Goal: Task Accomplishment & Management: Complete application form

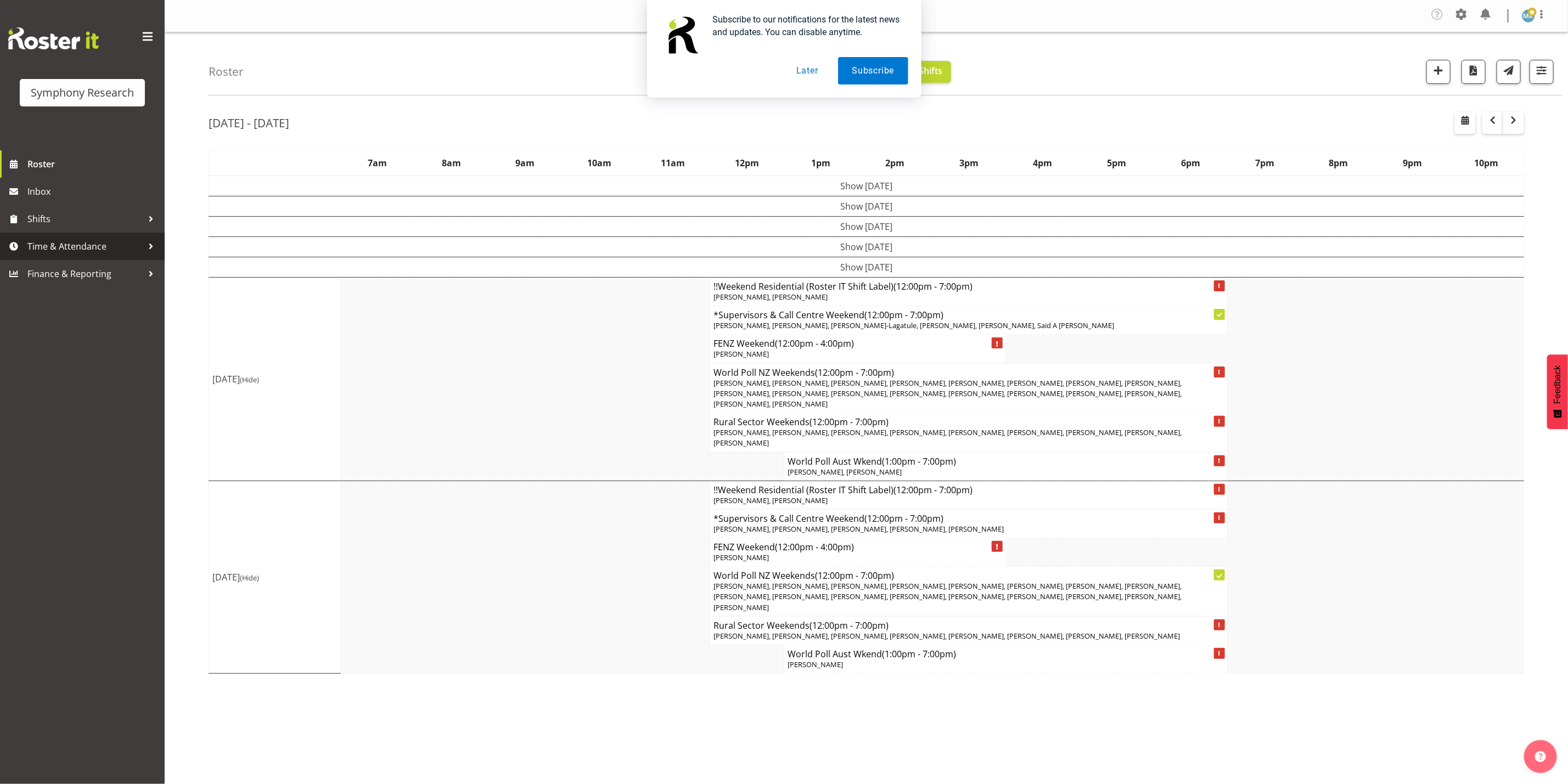
click at [71, 247] on span "Time & Attendance" at bounding box center [85, 246] width 115 height 16
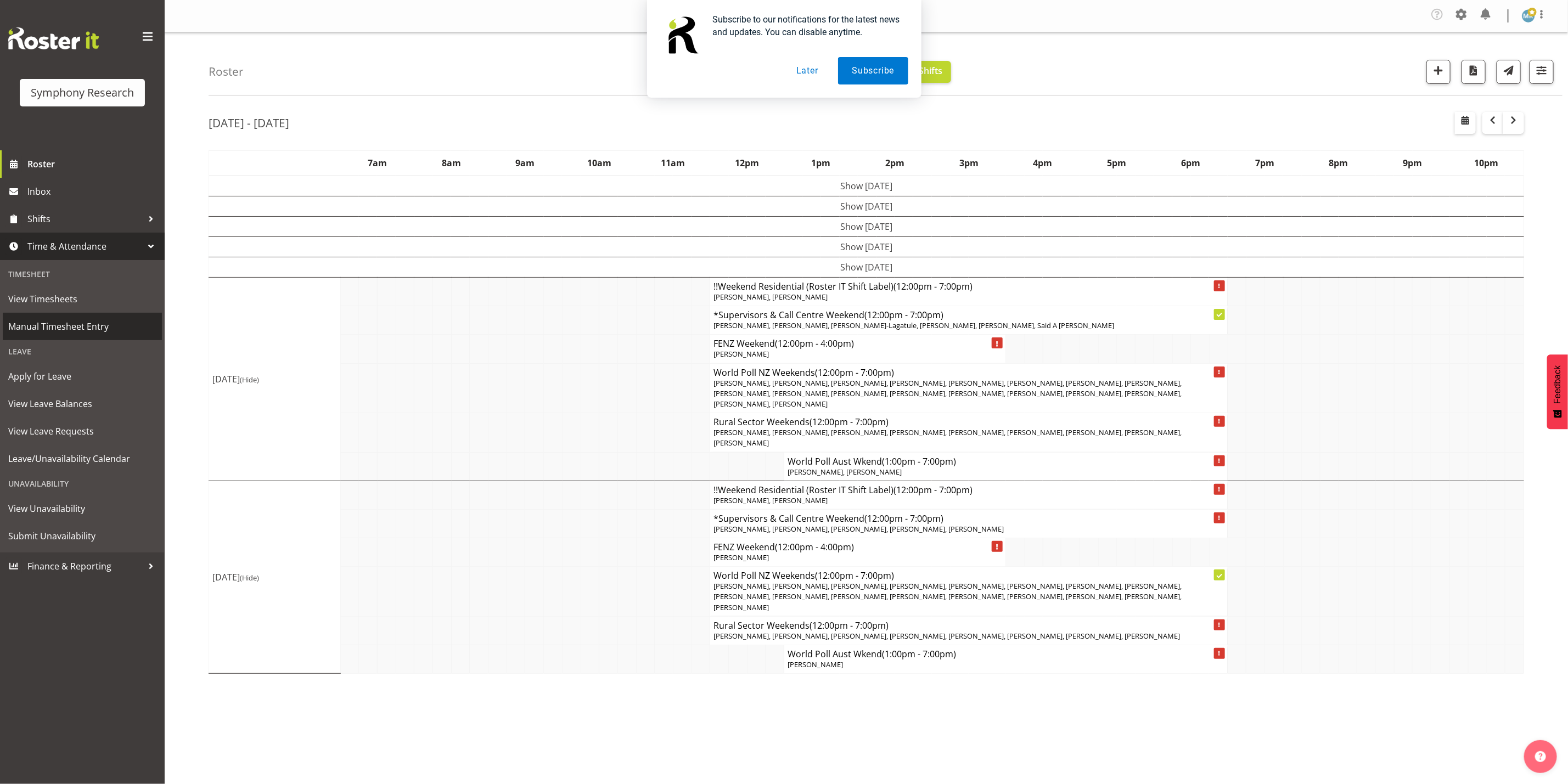
click at [71, 317] on link "Manual Timesheet Entry" at bounding box center [82, 326] width 159 height 27
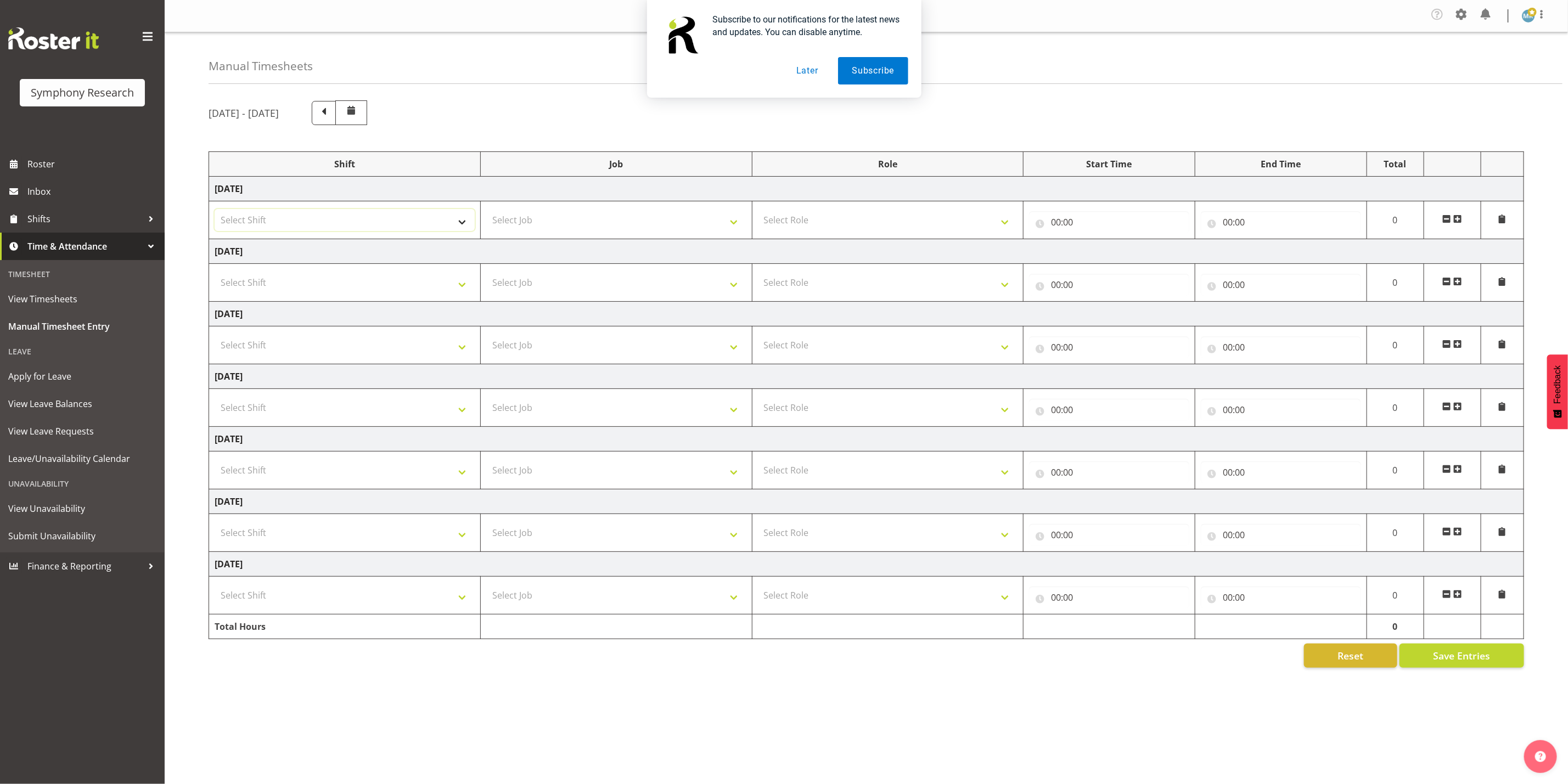
click at [293, 215] on select "Select Shift !!Weekend Residential (Roster IT Shift Label) *Business 9/10am ~ 4…" at bounding box center [345, 220] width 260 height 22
click at [215, 211] on select "Select Shift !!Weekend Residential (Roster IT Shift Label) *Business 9/10am ~ 4…" at bounding box center [345, 220] width 260 height 22
click at [360, 231] on select "!!Weekend Residential (Roster IT Shift Label) *Business 9/10am ~ 4:30pm *Busine…" at bounding box center [345, 220] width 260 height 22
click at [215, 211] on select "!!Weekend Residential (Roster IT Shift Label) *Business 9/10am ~ 4:30pm *Busine…" at bounding box center [345, 220] width 260 height 22
click at [449, 219] on select "!!Weekend Residential (Roster IT Shift Label) *Business 9/10am ~ 4:30pm *Busine…" at bounding box center [345, 220] width 260 height 22
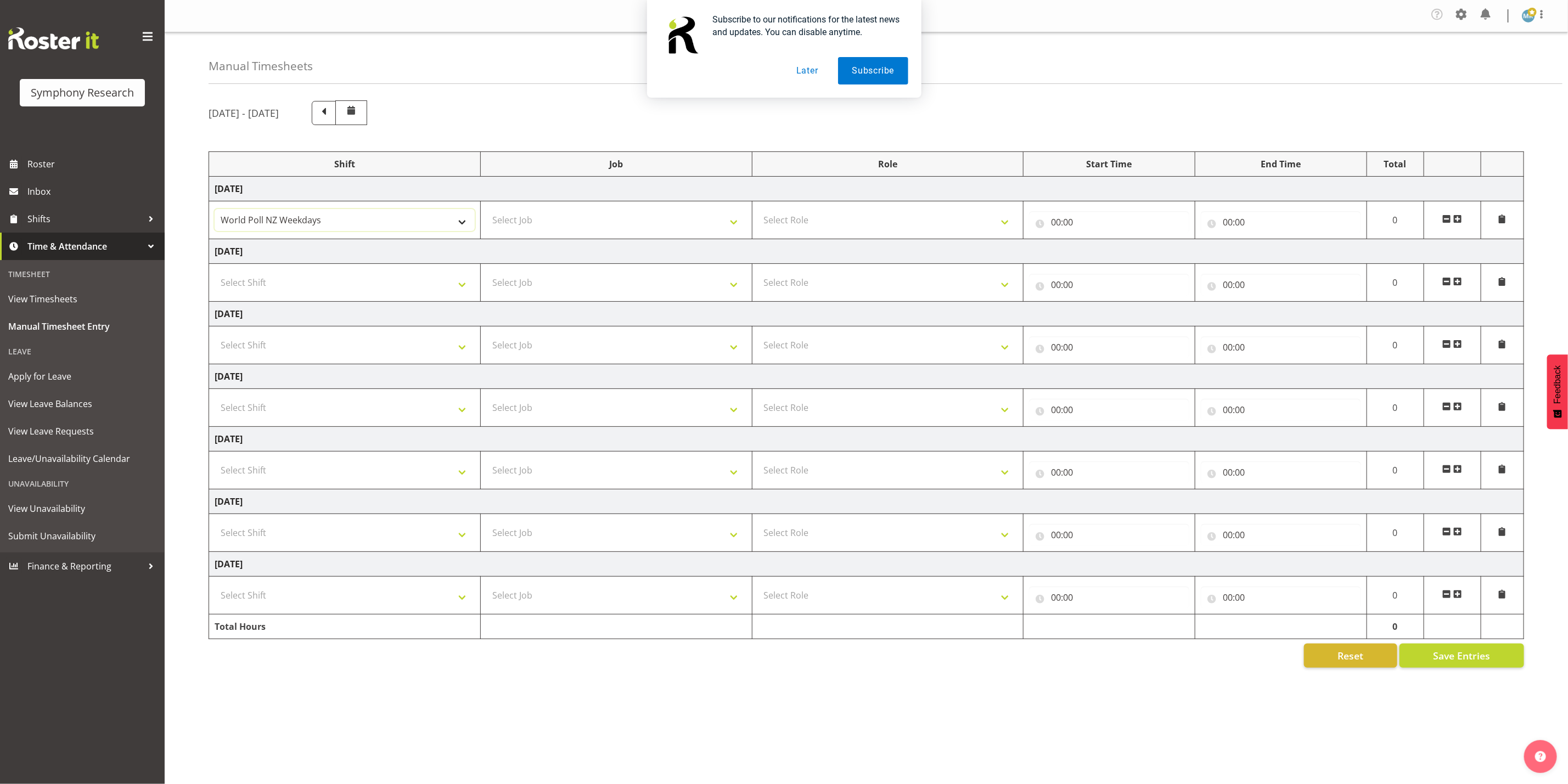
click at [408, 225] on select "!!Weekend Residential (Roster IT Shift Label) *Business 9/10am ~ 4:30pm *Busine…" at bounding box center [345, 220] width 260 height 22
click at [399, 231] on select "!!Weekend Residential (Roster IT Shift Label) *Business 9/10am ~ 4:30pm *Busine…" at bounding box center [345, 220] width 260 height 22
click at [215, 211] on select "!!Weekend Residential (Roster IT Shift Label) *Business 9/10am ~ 4:30pm *Busine…" at bounding box center [345, 220] width 260 height 22
click at [458, 227] on select "!!Weekend Residential (Roster IT Shift Label) *Business 9/10am ~ 4:30pm *Busine…" at bounding box center [345, 220] width 260 height 22
select select "103"
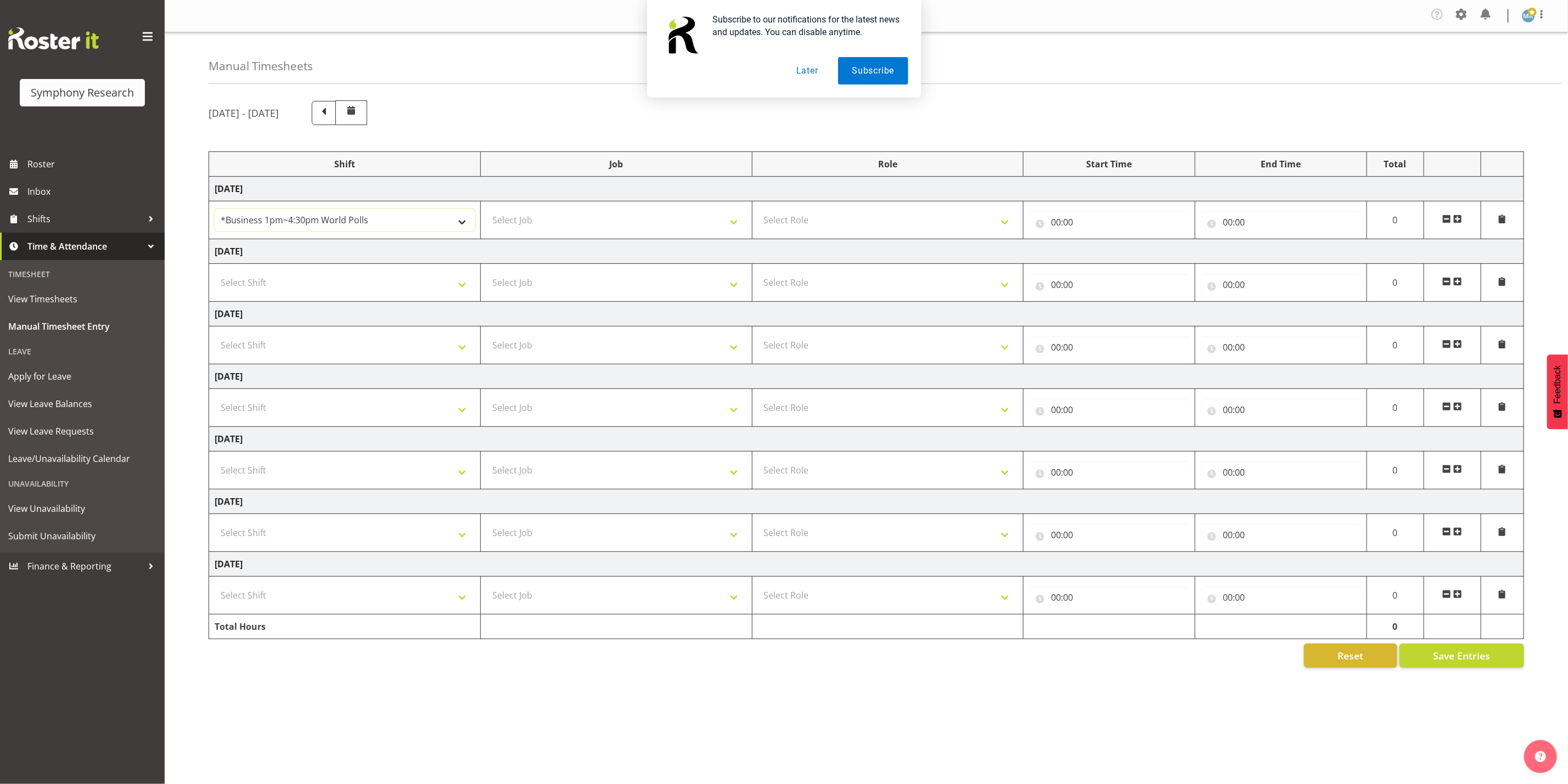
click at [215, 211] on select "!!Weekend Residential (Roster IT Shift Label) *Business 9/10am ~ 4:30pm *Busine…" at bounding box center [345, 220] width 260 height 22
click at [461, 227] on select "!!Weekend Residential (Roster IT Shift Label) *Business 9/10am ~ 4:30pm *Busine…" at bounding box center [345, 220] width 260 height 22
click at [522, 37] on div "Subscribe to our notifications for the latest news and updates. You can disable…" at bounding box center [784, 49] width 1568 height 97
click at [524, 40] on div "Subscribe to our notifications for the latest news and updates. You can disable…" at bounding box center [784, 49] width 1568 height 97
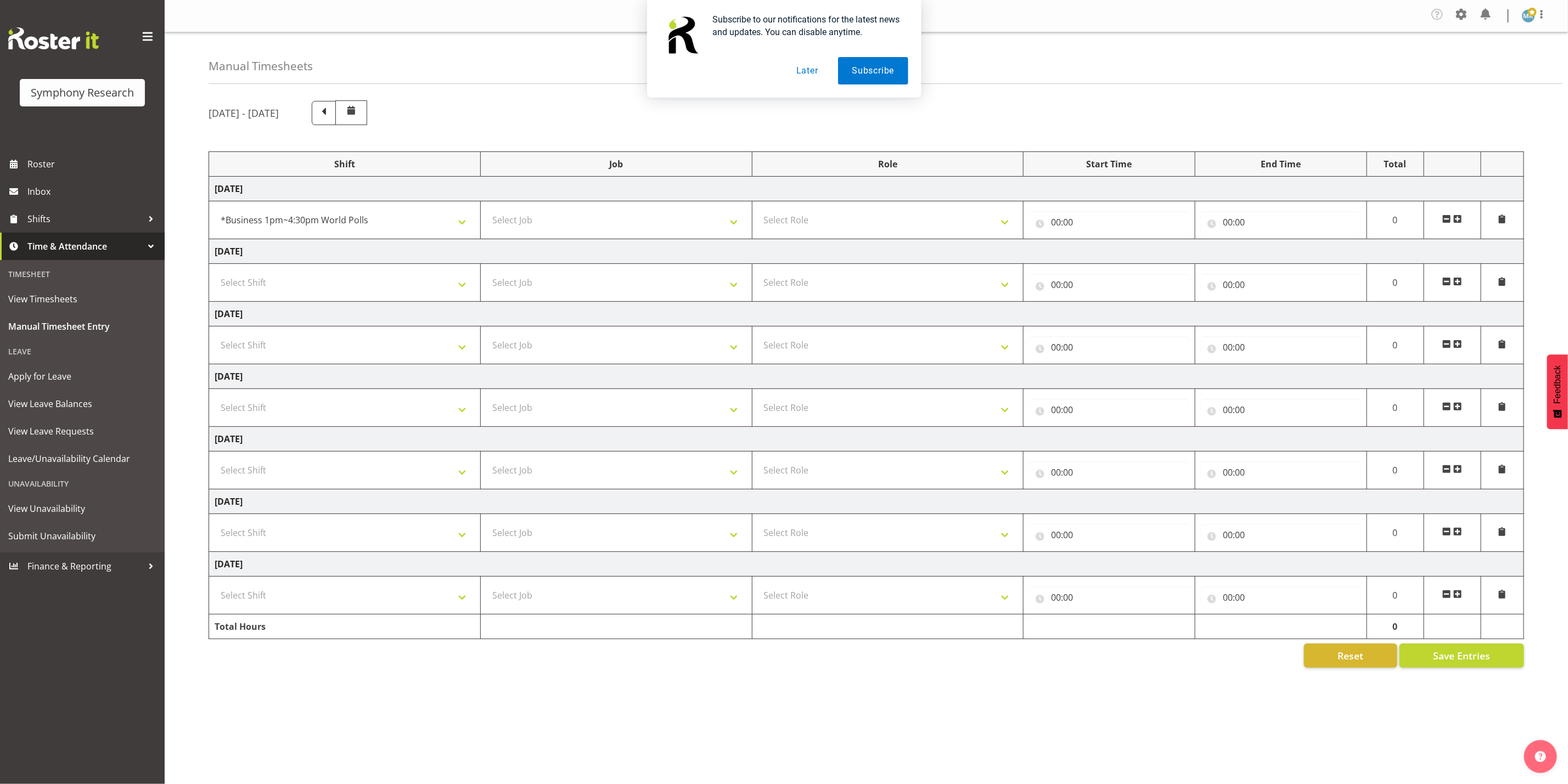
click at [547, 44] on div "Subscribe to our notifications for the latest news and updates. You can disable…" at bounding box center [784, 49] width 1568 height 97
click at [547, 47] on div "Subscribe to our notifications for the latest news and updates. You can disable…" at bounding box center [784, 49] width 1568 height 97
click at [336, 112] on span at bounding box center [324, 113] width 24 height 24
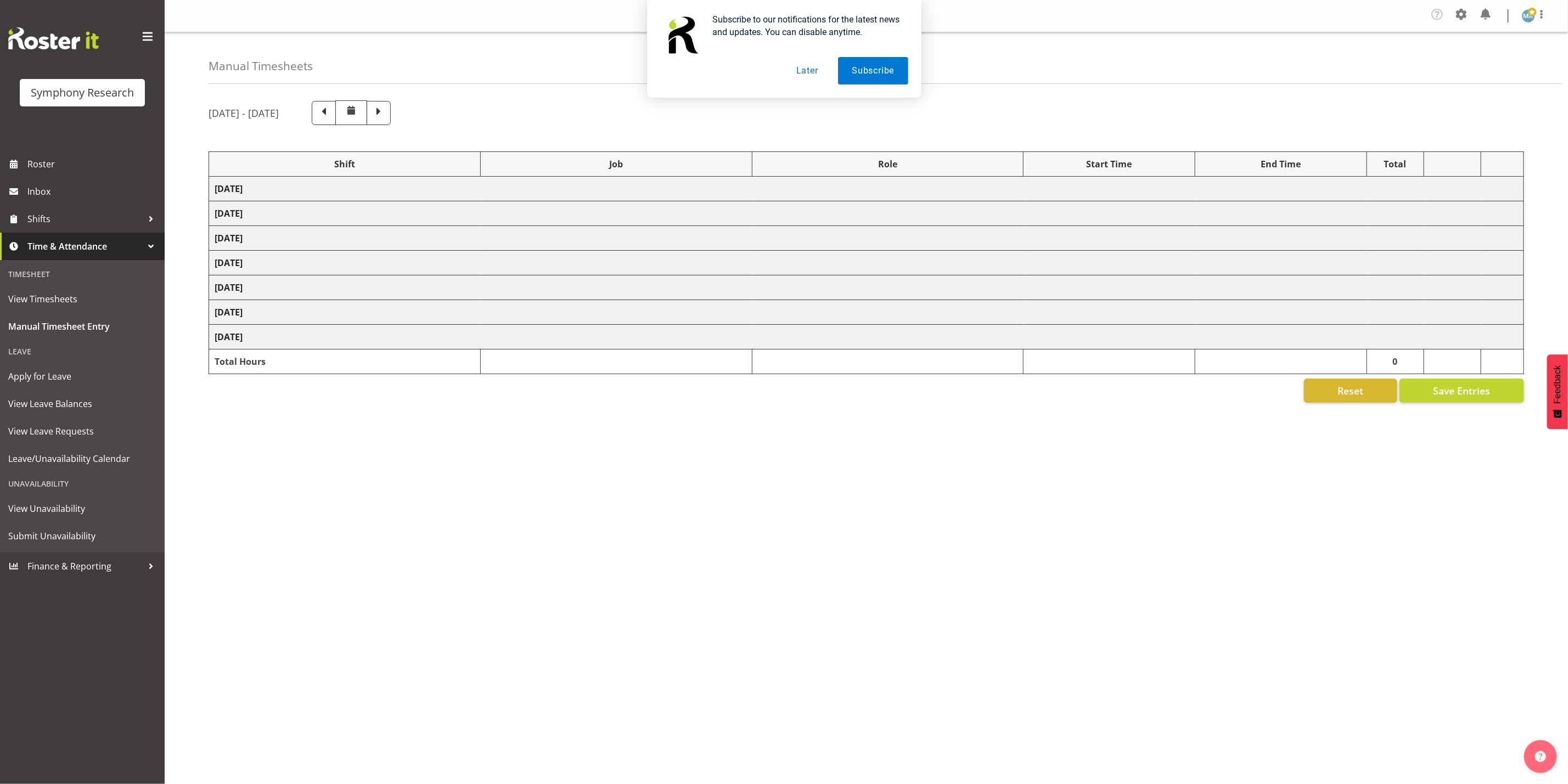
select select "48116"
select select "10242"
select select "47"
select select "48116"
select select "7759"
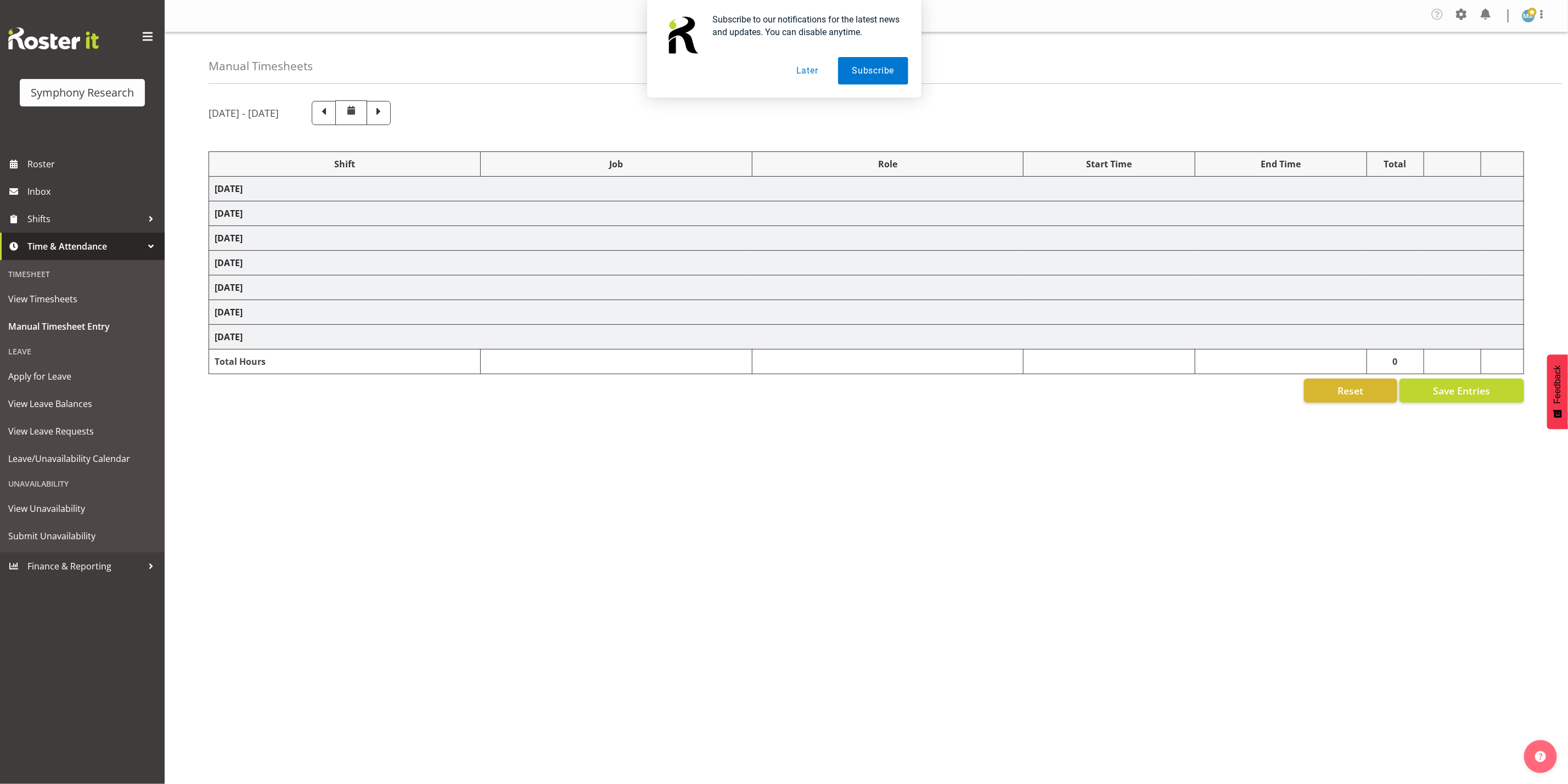
select select "26078"
select select "10574"
select select "47"
select select "26078"
select select "9426"
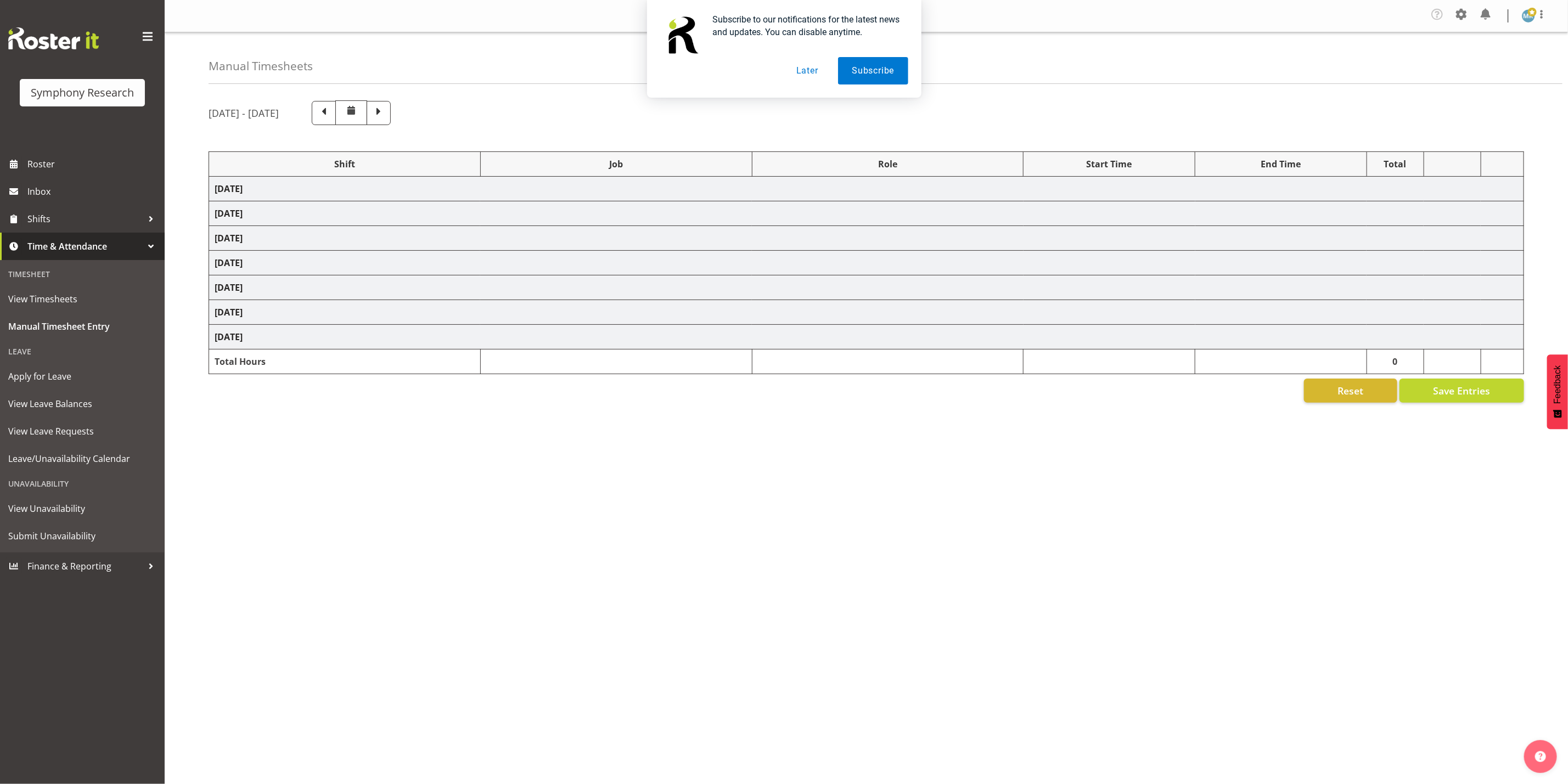
select select "47"
select select "26078"
select select "9426"
select select "47"
select select "26078"
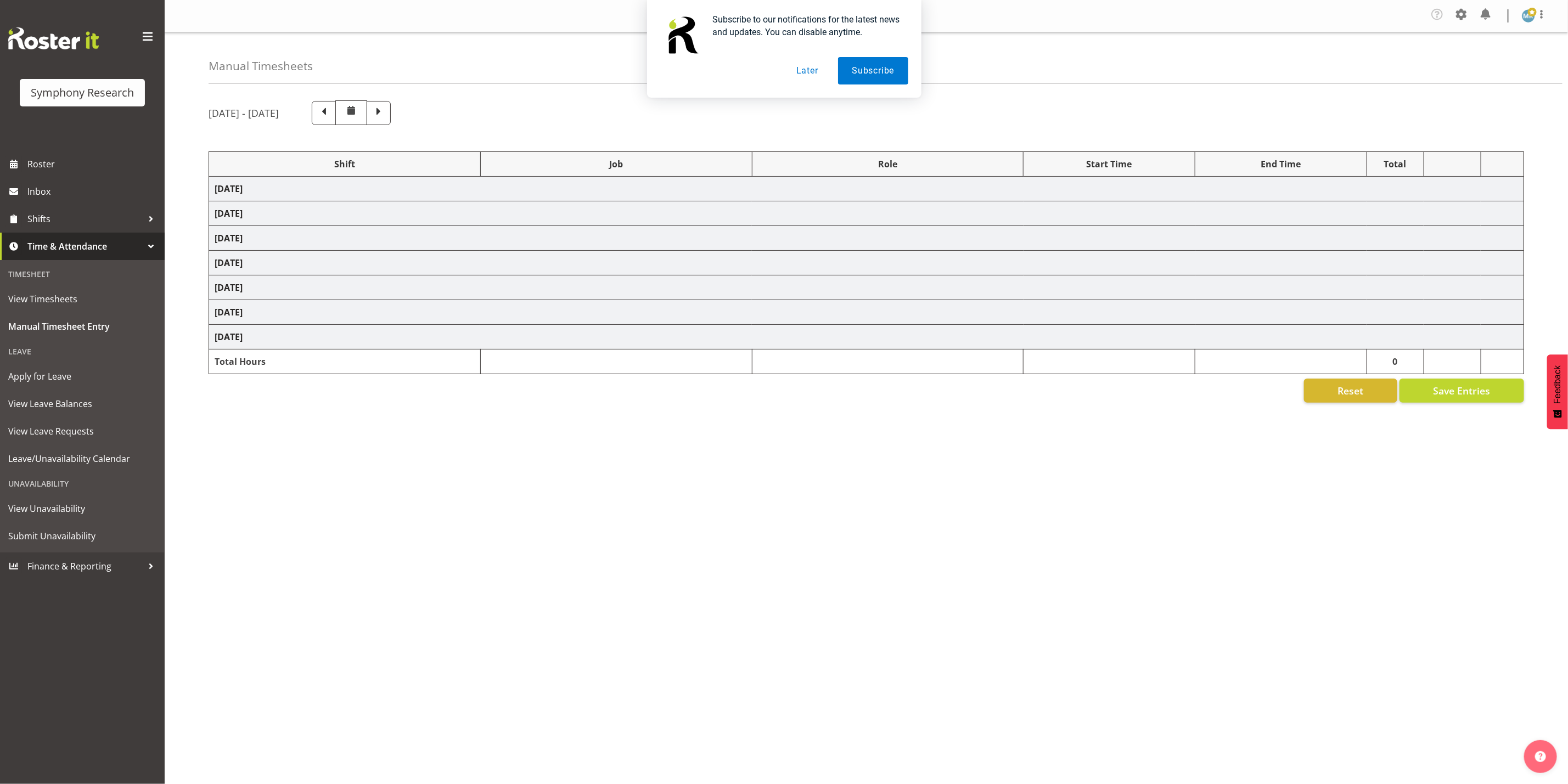
select select "10574"
select select "47"
select select "26078"
select select "9426"
select select "47"
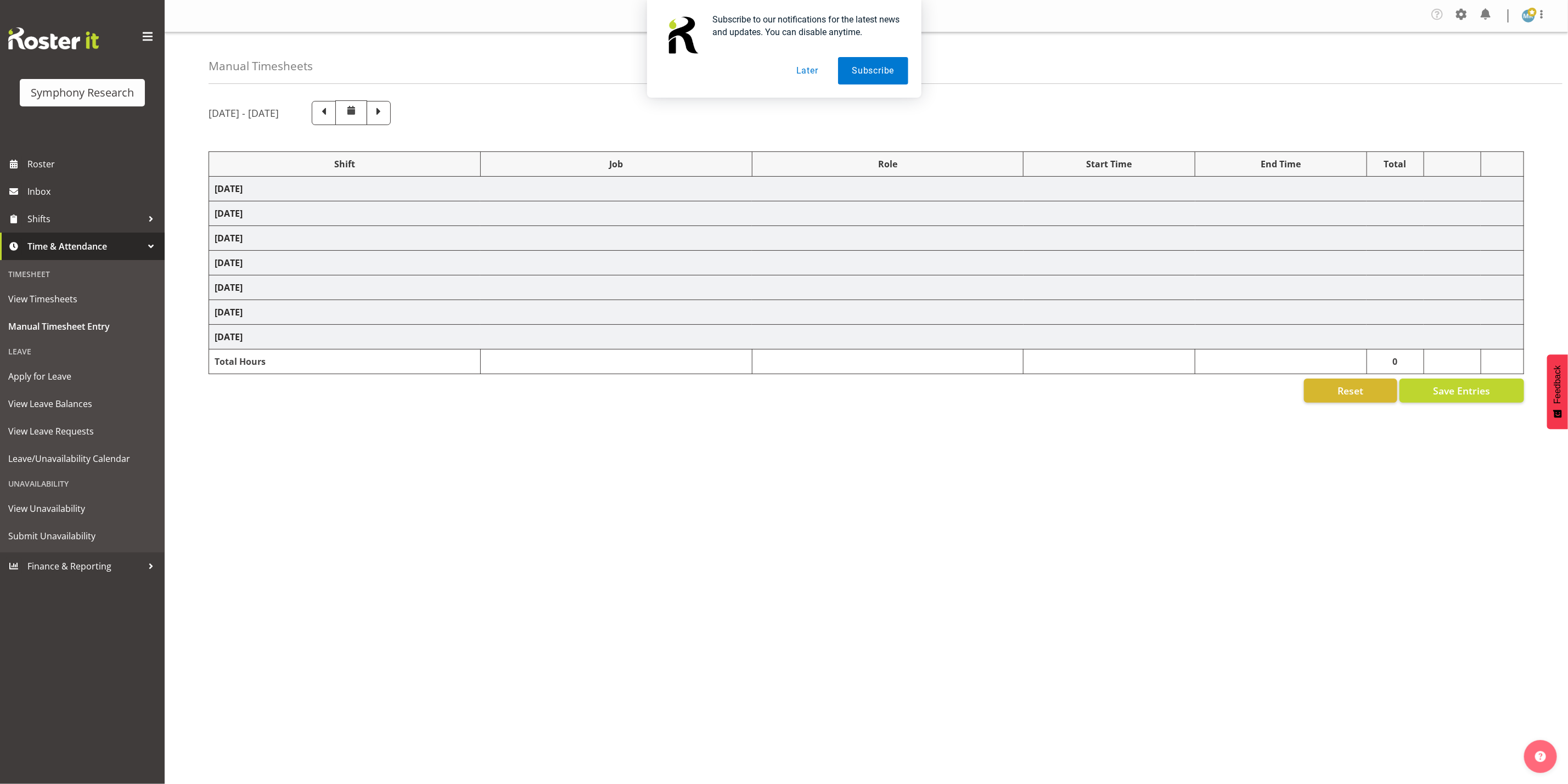
select select "48116"
select select "9426"
select select "47"
select select "48116"
select select "743"
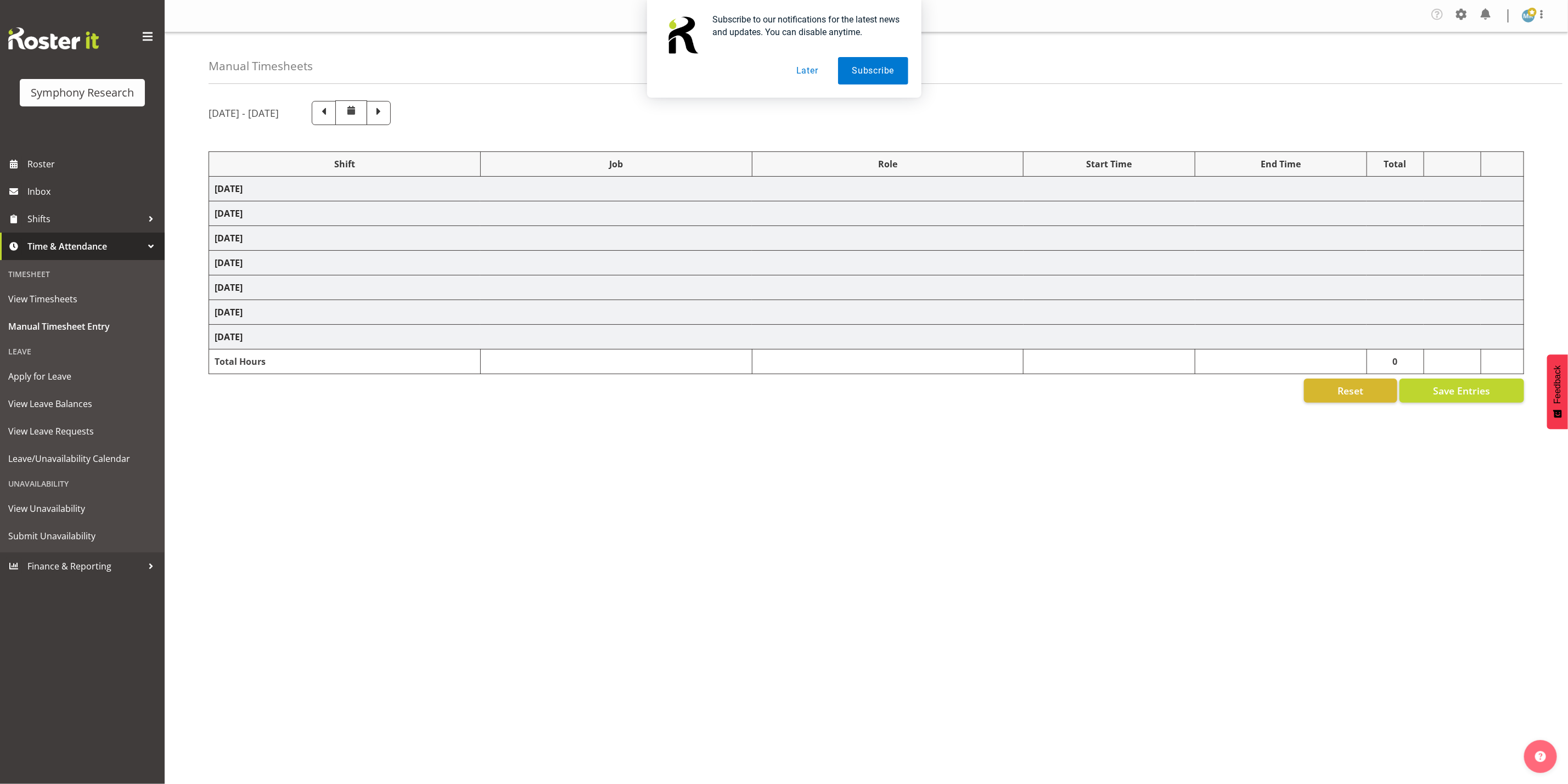
select select "743"
select select "9426"
select select "47"
select select "10242"
select select "47"
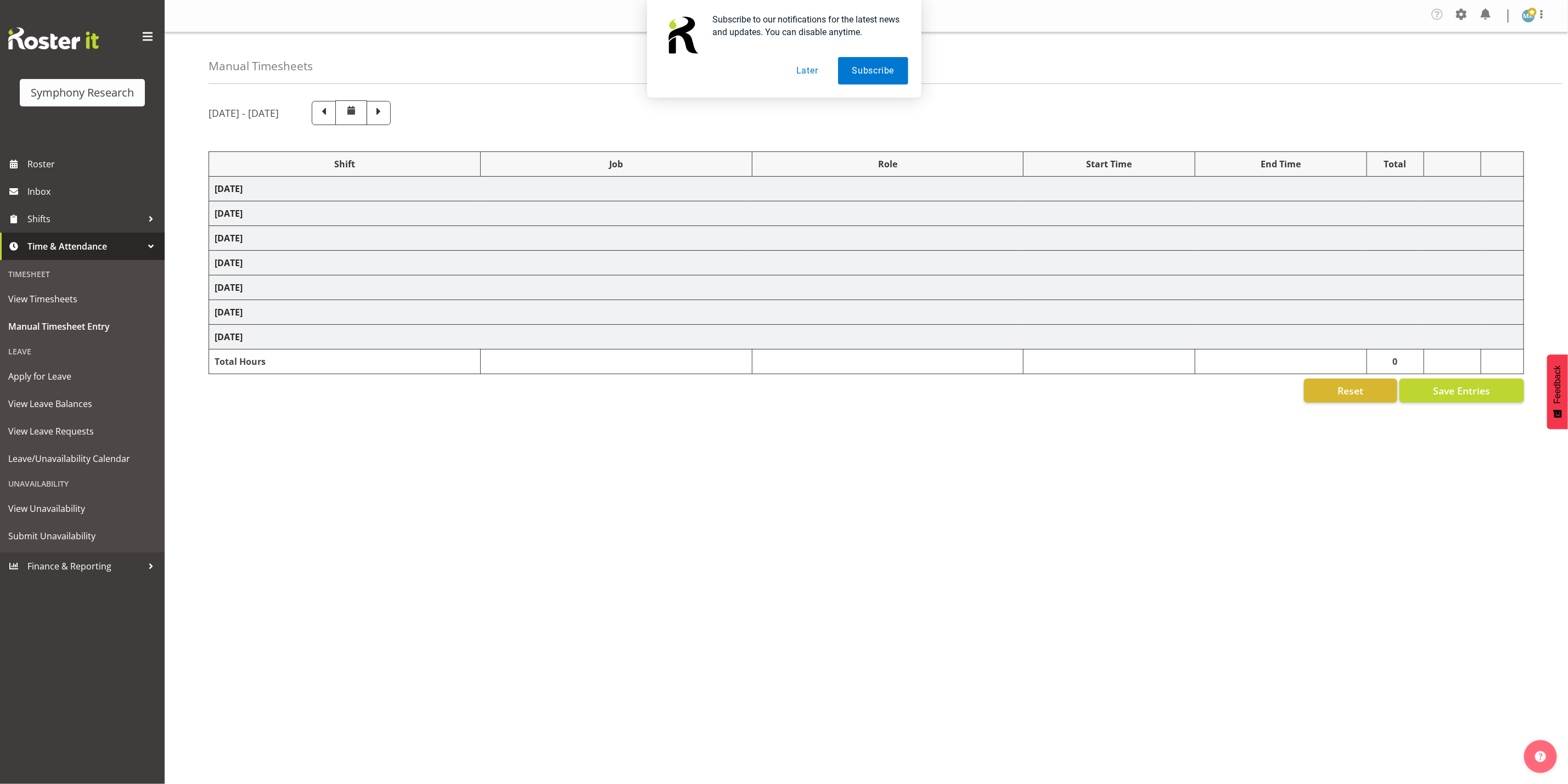
select select "9426"
select select "47"
select select "10242"
select select "47"
select select "10527"
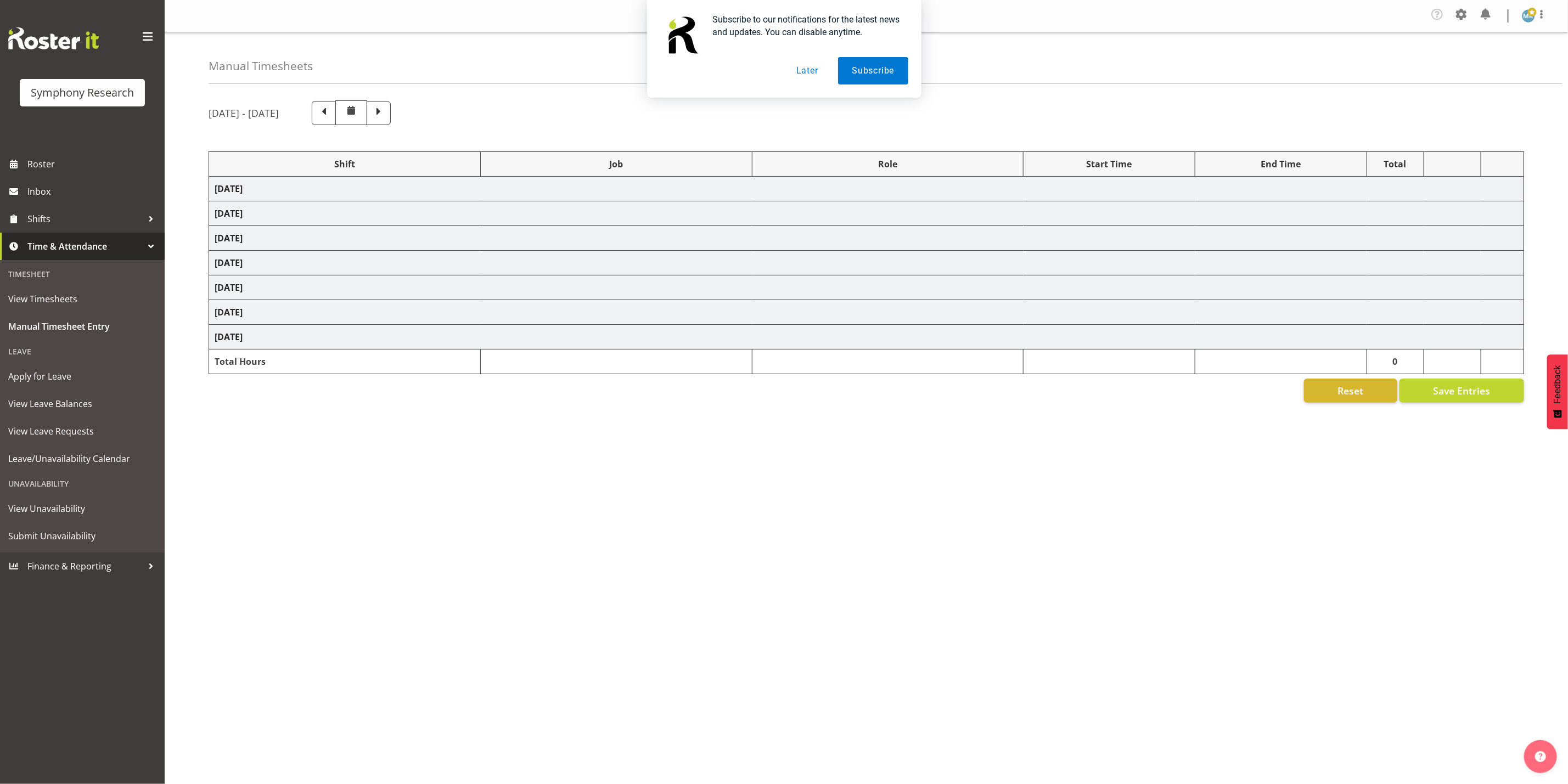
select select "743"
select select "9426"
select select "47"
select select "10527"
select select "9426"
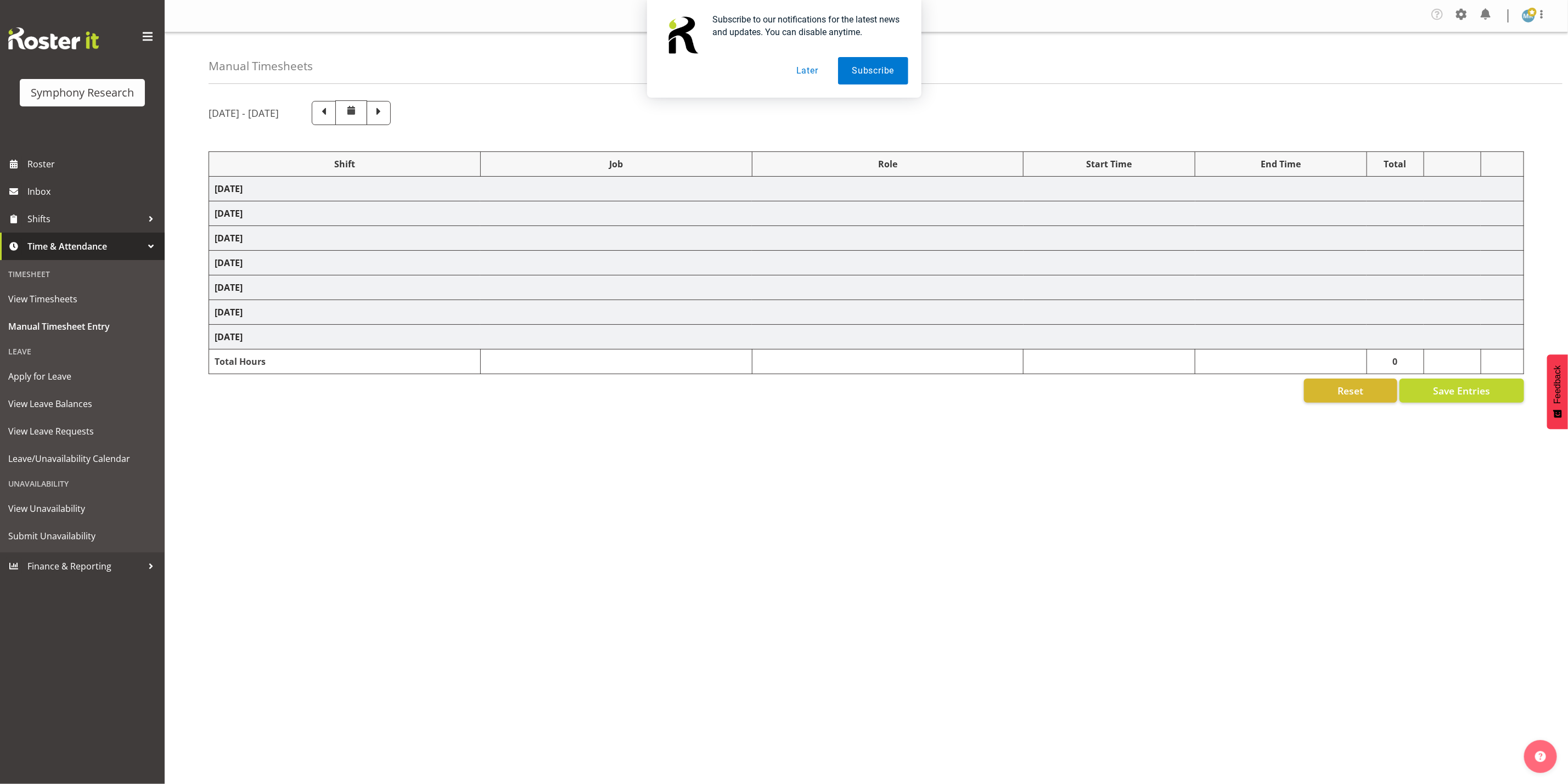
select select "47"
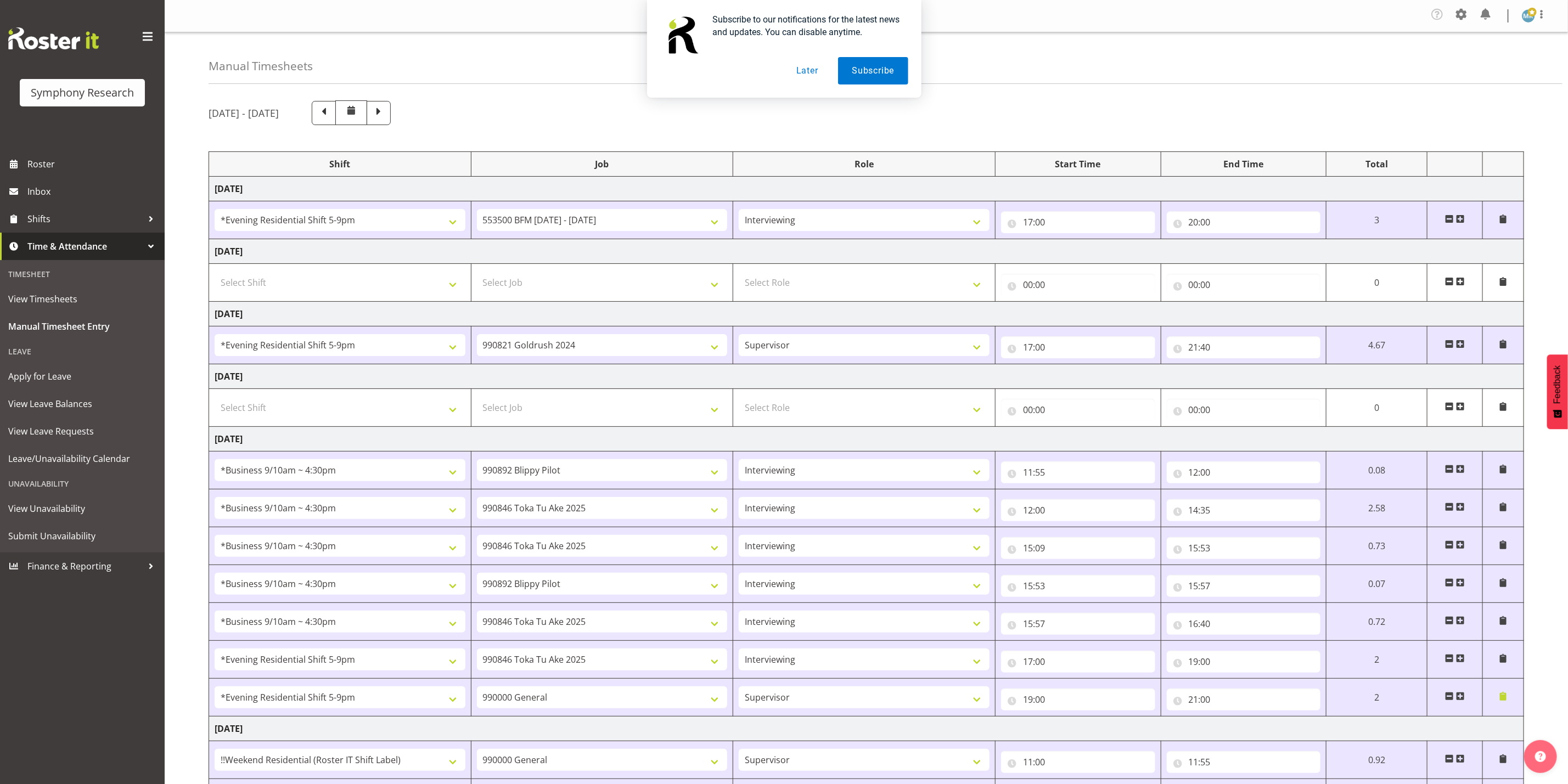
click at [637, 446] on td "Friday 29th August 2025" at bounding box center [867, 439] width 1315 height 25
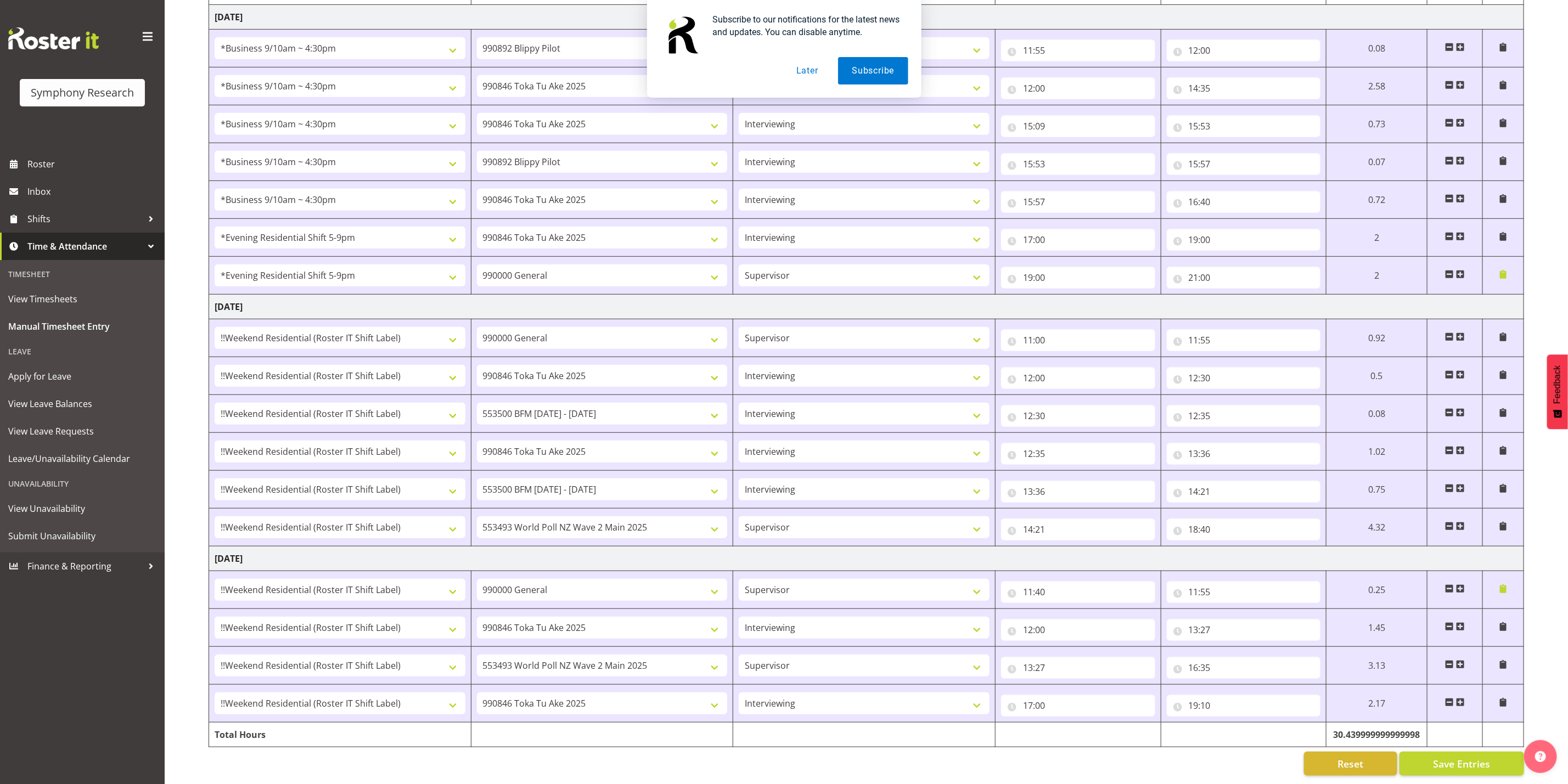
scroll to position [443, 0]
click at [558, 296] on td "Saturday 30th August 2025" at bounding box center [867, 307] width 1315 height 25
click at [499, 295] on td "Saturday 30th August 2025" at bounding box center [867, 307] width 1315 height 25
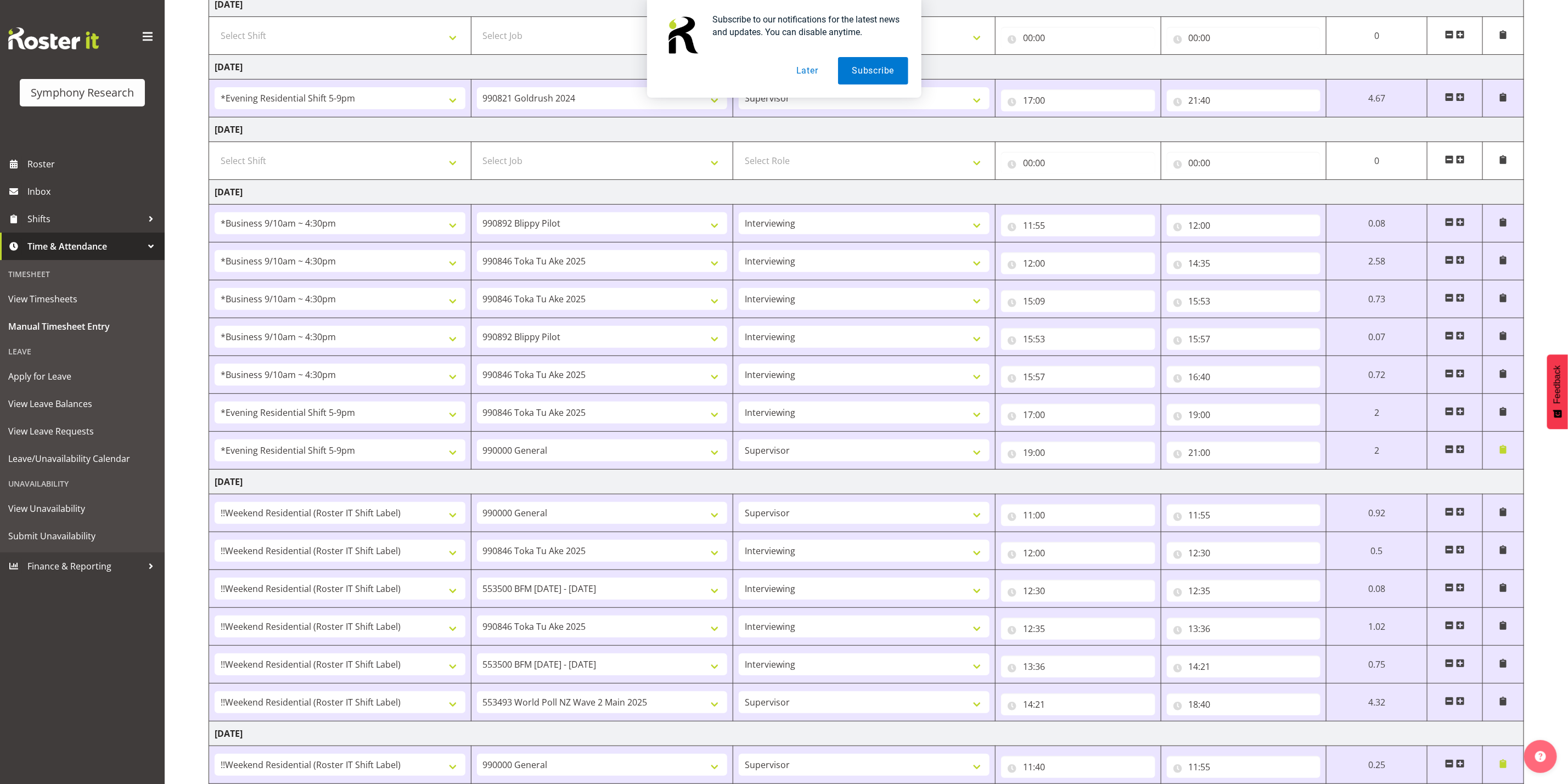
scroll to position [0, 0]
